Goal: Task Accomplishment & Management: Manage account settings

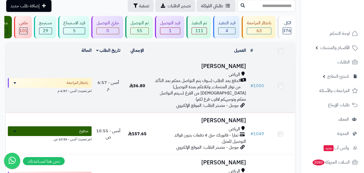
scroll to position [27, 0]
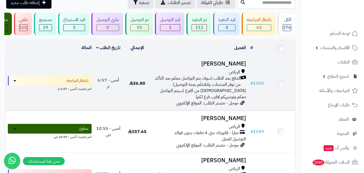
click at [169, 85] on span "الدفع بعد الطلب (سوف يتم التواصل معكم بعد التأكد من توفر المنتجات, وابلاغكم بمد…" at bounding box center [197, 81] width 87 height 12
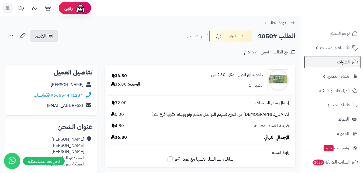
click at [335, 63] on link "الطلبات" at bounding box center [332, 62] width 57 height 13
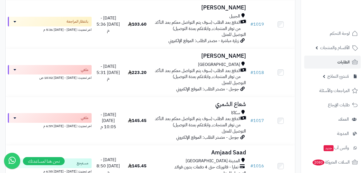
scroll to position [755, 0]
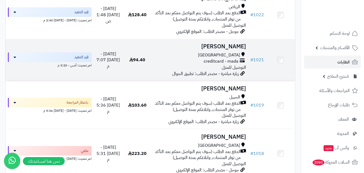
click at [220, 70] on div "مكة المكرمة creditcard - mada التوصيل للمنزل" at bounding box center [200, 61] width 92 height 19
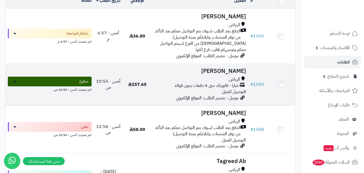
scroll to position [135, 0]
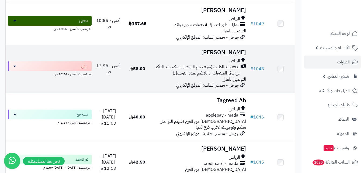
click at [203, 81] on div "الرياض الدفع بعد الطلب (سوف يتم التواصل معكم بعد التأكد من توفر المنتجات, وابلا…" at bounding box center [200, 70] width 92 height 25
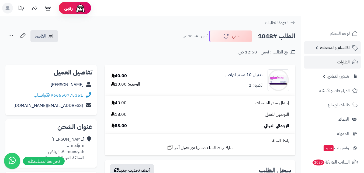
click at [346, 50] on span "الأقسام والمنتجات" at bounding box center [335, 48] width 30 height 8
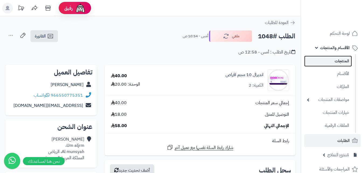
click at [345, 60] on link "المنتجات" at bounding box center [328, 61] width 48 height 11
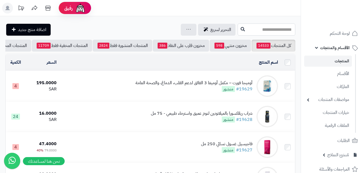
click at [284, 31] on input "text" at bounding box center [267, 29] width 58 height 12
type input "*"
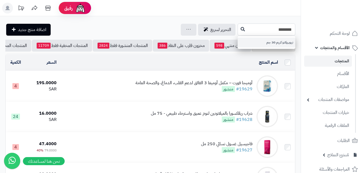
type input "********"
click at [282, 41] on link "نيوبروكتو كريم 30 جم" at bounding box center [267, 42] width 58 height 10
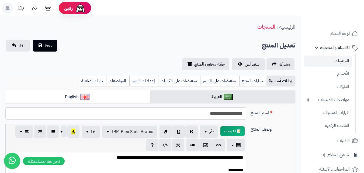
click at [344, 61] on link "المنتجات" at bounding box center [328, 61] width 48 height 11
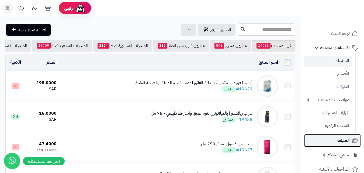
click at [352, 141] on link "الطلبات" at bounding box center [332, 140] width 57 height 13
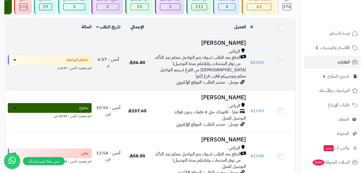
scroll to position [54, 0]
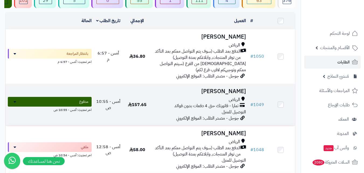
drag, startPoint x: 214, startPoint y: 93, endPoint x: 191, endPoint y: 106, distance: 26.2
click at [191, 106] on span "تمارا - فاتورتك حتى 4 دفعات بدون فوائد" at bounding box center [206, 106] width 64 height 6
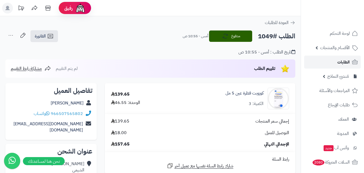
click at [348, 58] on link "الطلبات" at bounding box center [332, 62] width 57 height 13
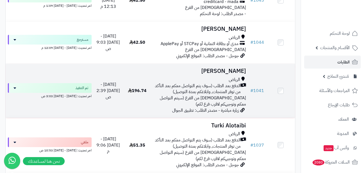
scroll to position [324, 0]
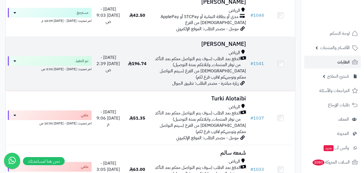
click at [171, 74] on span "[DEMOGRAPHIC_DATA] من الفرع (سيتم التواصل معكم وتوجيهكم لاقرب فرع لكم)" at bounding box center [203, 74] width 86 height 13
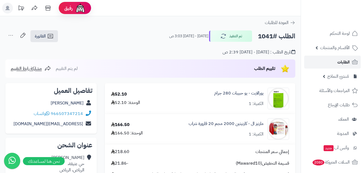
click at [344, 64] on span "الطلبات" at bounding box center [344, 62] width 12 height 8
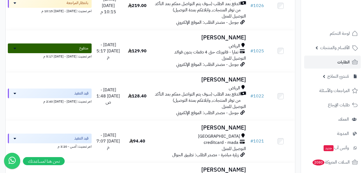
scroll to position [674, 0]
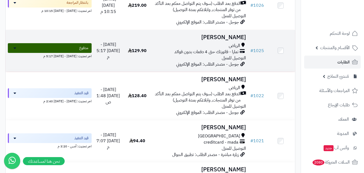
click at [186, 58] on div "[PERSON_NAME] - فاتورتك حتى 4 دفعات بدون فوائد التوصيل للمنزل" at bounding box center [200, 52] width 92 height 19
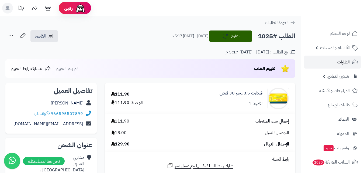
click at [349, 60] on span "الطلبات" at bounding box center [344, 62] width 12 height 8
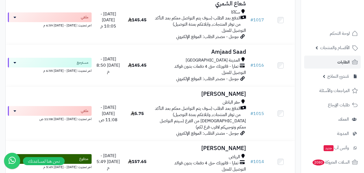
scroll to position [944, 0]
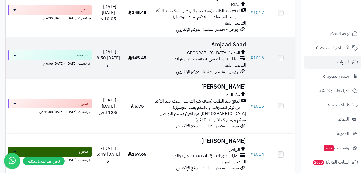
click at [167, 69] on div "المدينة المنورة تمارا - فاتورتك حتى 4 دفعات بدون فوائد التوصيل للمنزل" at bounding box center [200, 59] width 92 height 19
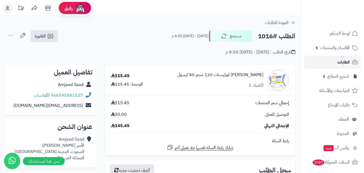
click at [344, 61] on span "الطلبات" at bounding box center [344, 62] width 12 height 8
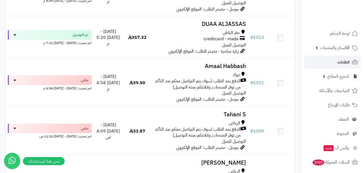
scroll to position [1106, 0]
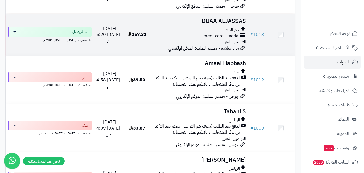
drag, startPoint x: 235, startPoint y: 24, endPoint x: 194, endPoint y: 27, distance: 40.8
click at [194, 24] on h3 "DUAA ALJASSAS" at bounding box center [200, 21] width 92 height 6
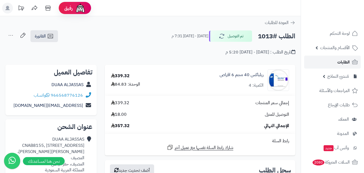
click at [345, 60] on span "الطلبات" at bounding box center [344, 62] width 12 height 8
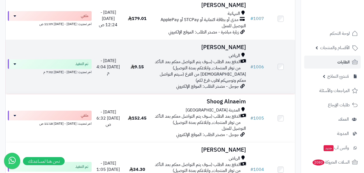
scroll to position [1375, 0]
